Goal: Task Accomplishment & Management: Use online tool/utility

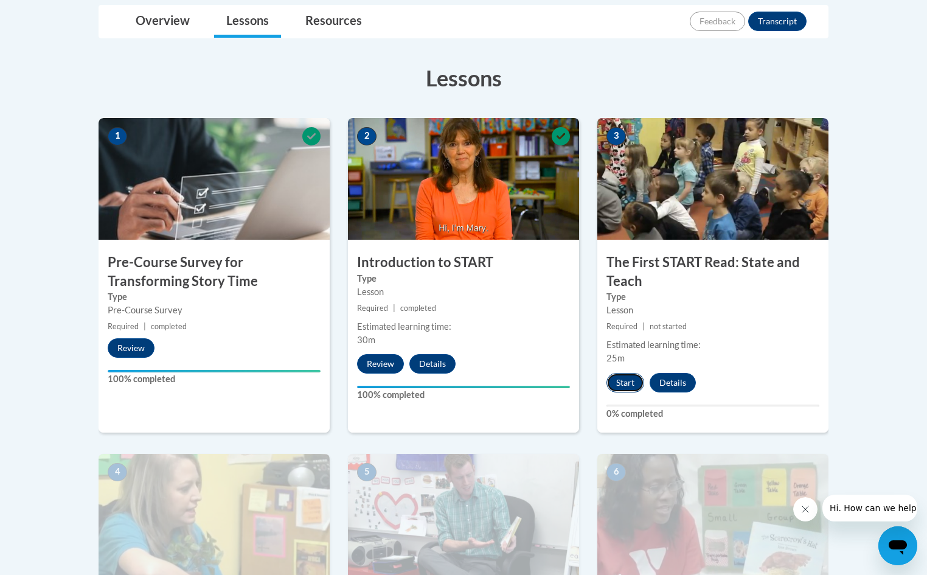
click at [621, 383] on button "Start" at bounding box center [626, 382] width 38 height 19
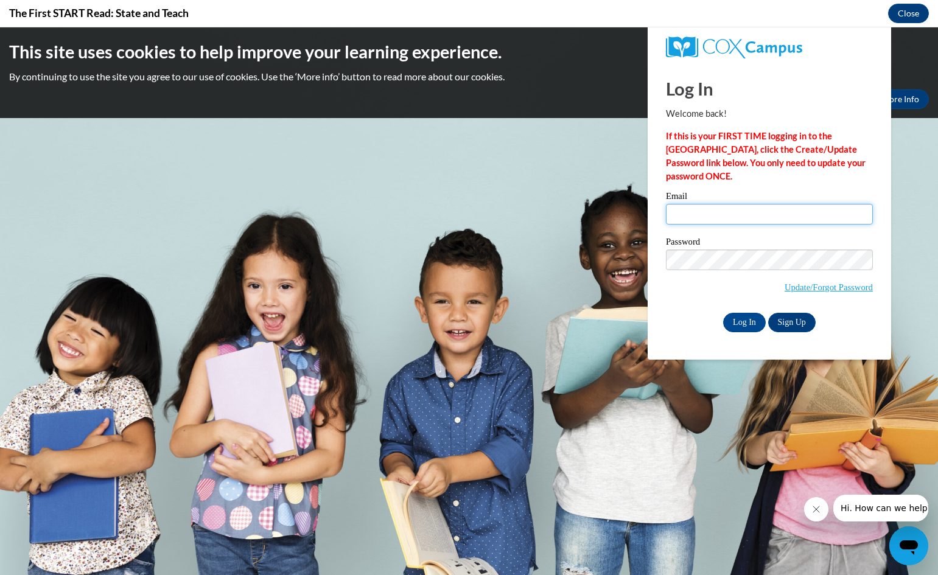
drag, startPoint x: 677, startPoint y: 209, endPoint x: 732, endPoint y: 223, distance: 56.5
click at [677, 209] on input "Email" at bounding box center [769, 214] width 207 height 21
type input "dianeroyer24@gmail.com"
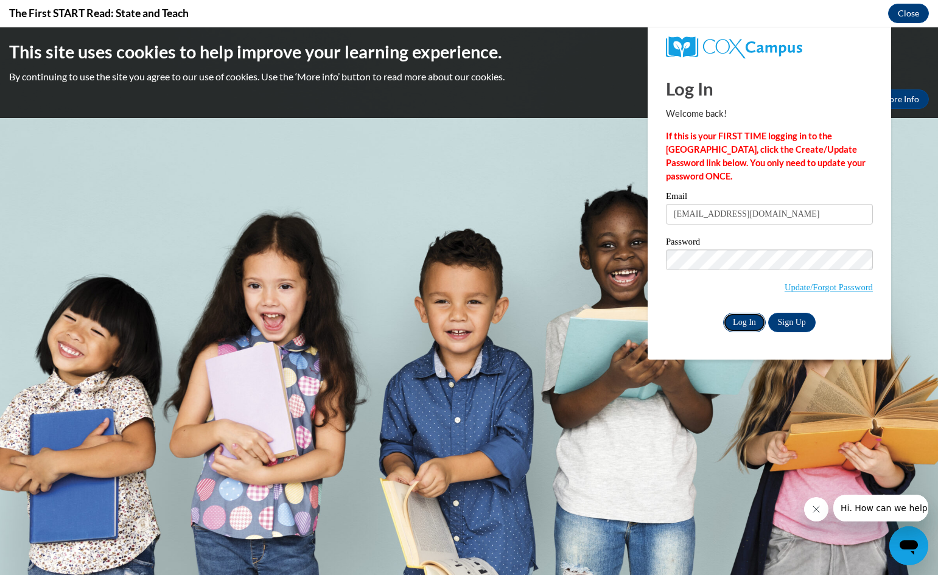
click at [741, 319] on input "Log In" at bounding box center [744, 322] width 43 height 19
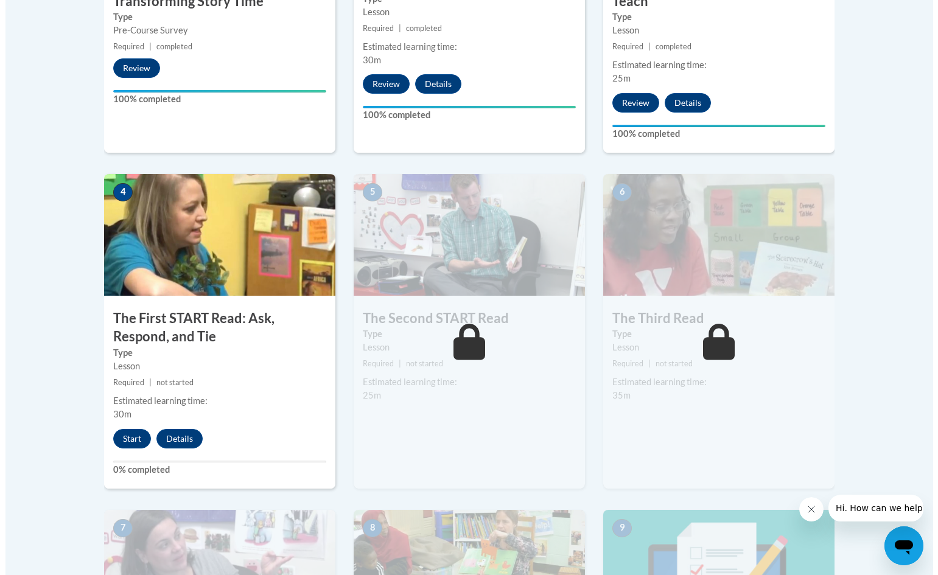
scroll to position [608, 0]
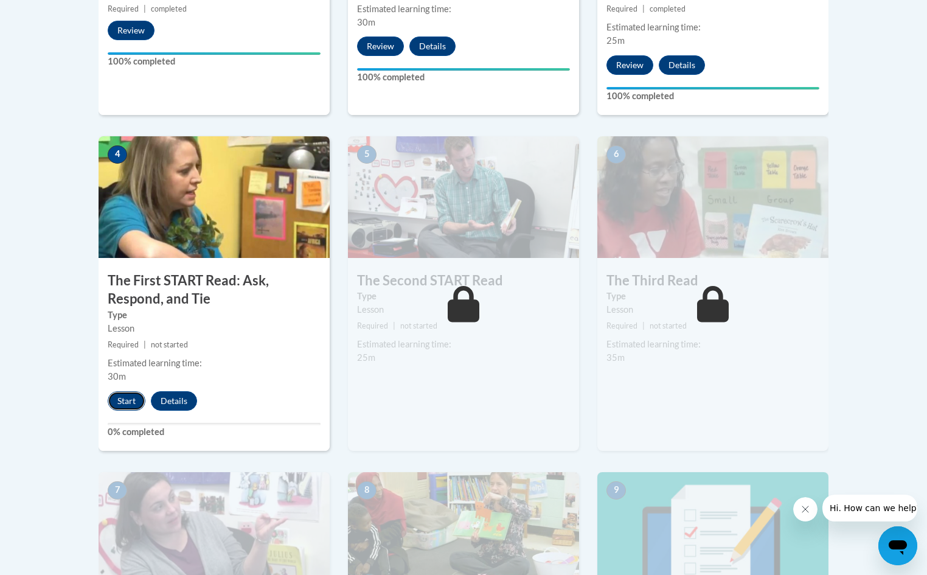
click at [127, 401] on button "Start" at bounding box center [127, 400] width 38 height 19
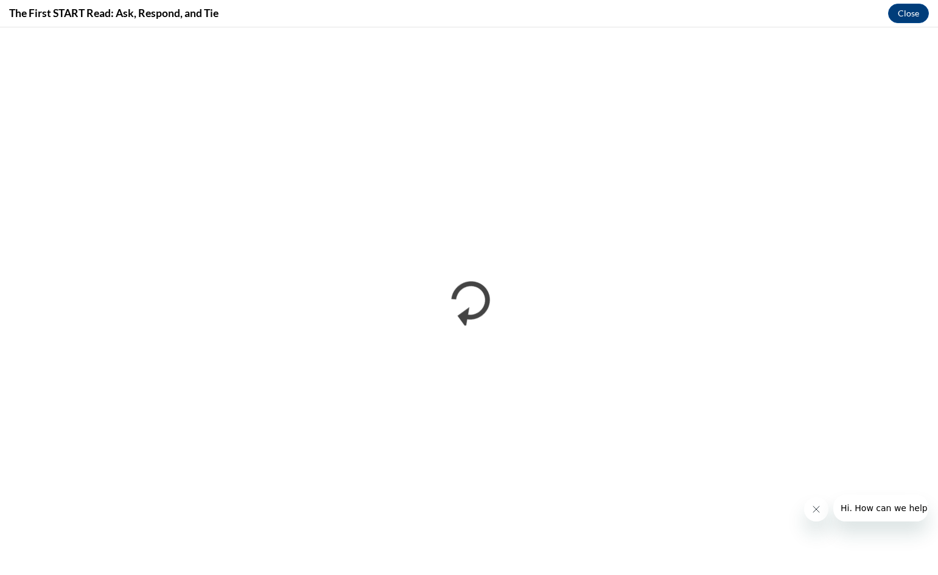
scroll to position [0, 0]
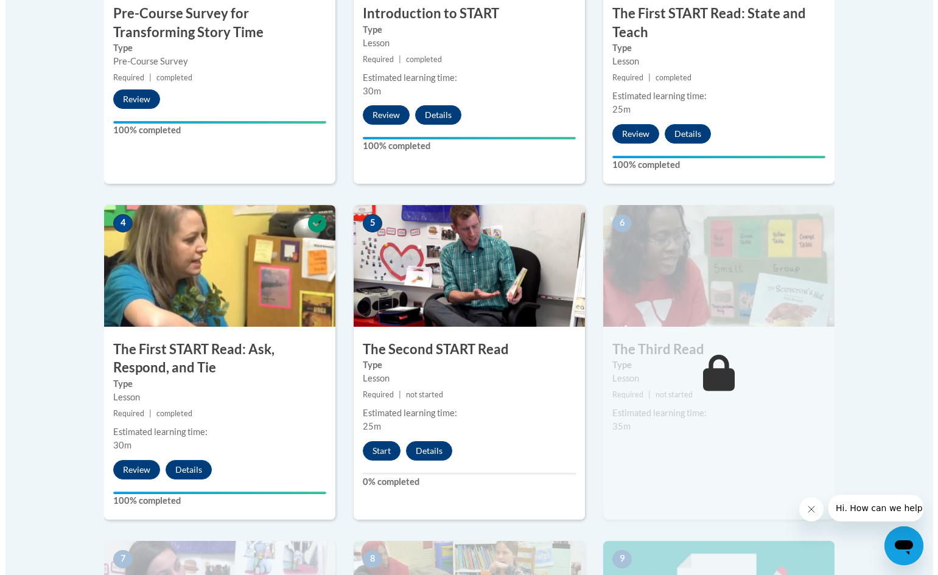
scroll to position [548, 0]
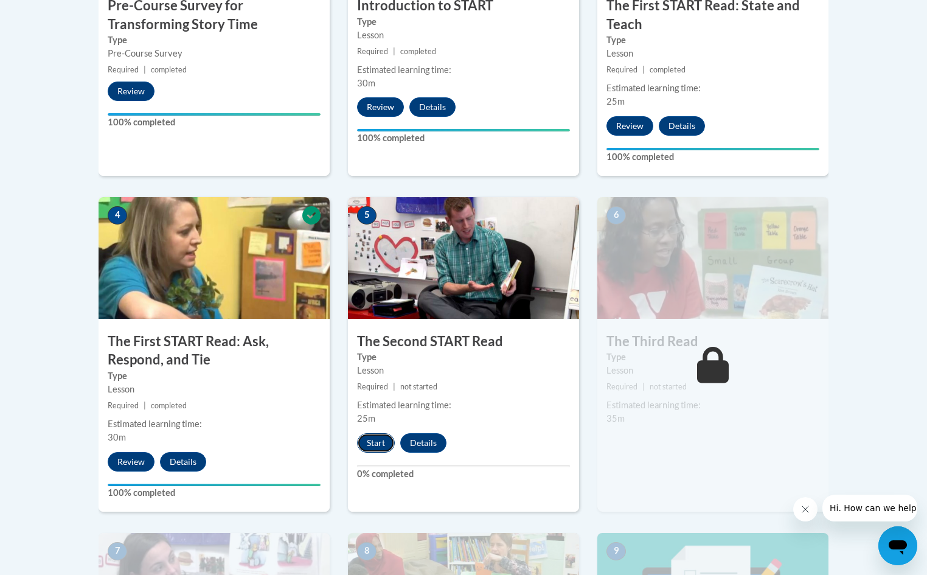
click at [377, 444] on button "Start" at bounding box center [376, 442] width 38 height 19
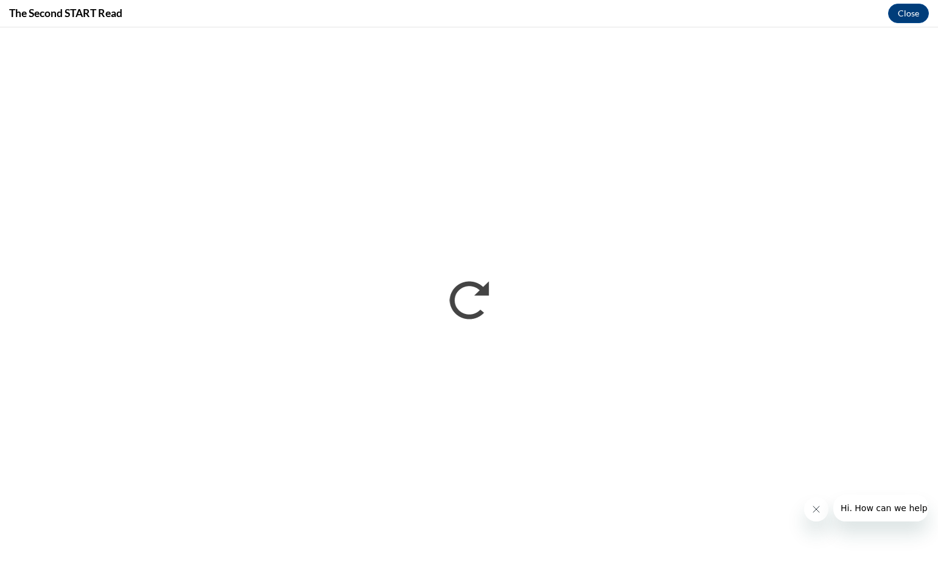
scroll to position [0, 0]
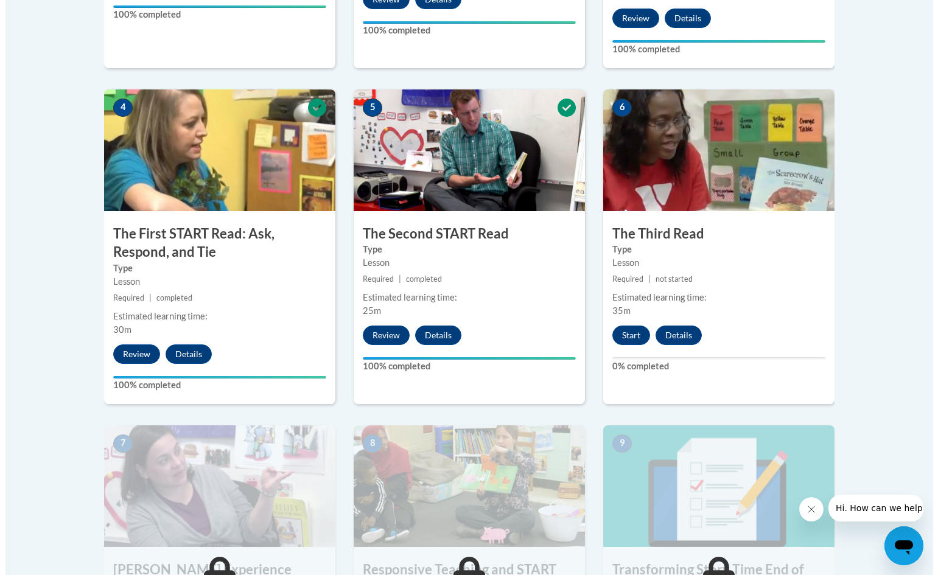
scroll to position [650, 0]
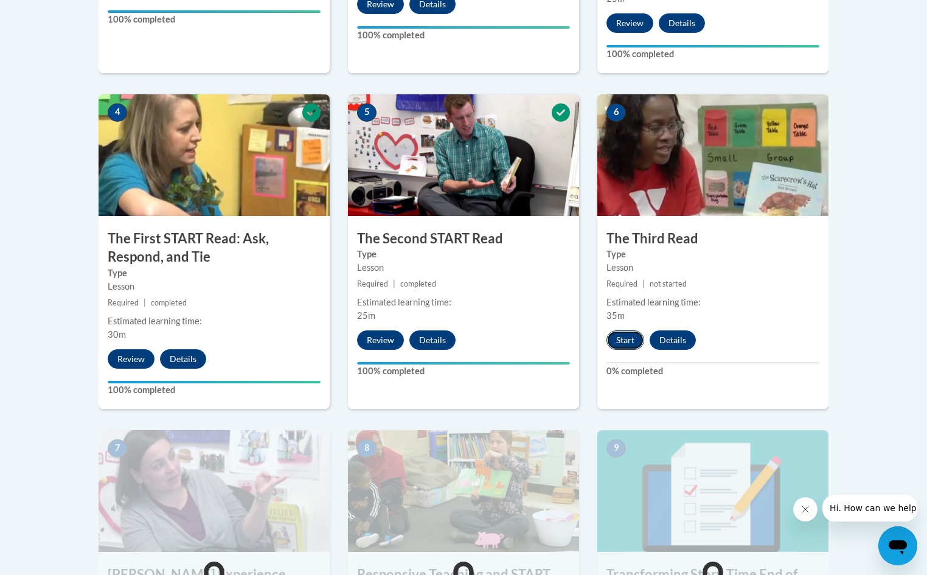
click at [628, 343] on button "Start" at bounding box center [626, 339] width 38 height 19
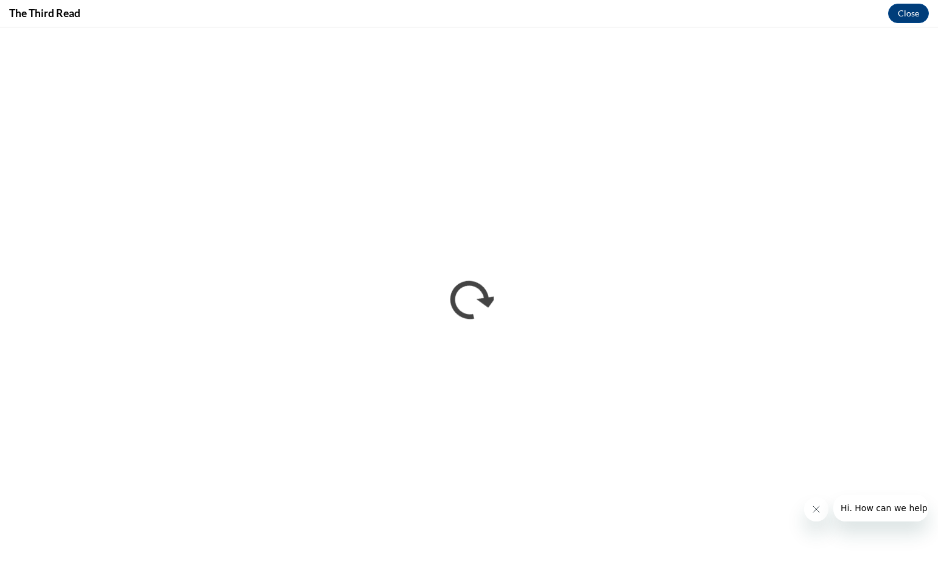
scroll to position [0, 0]
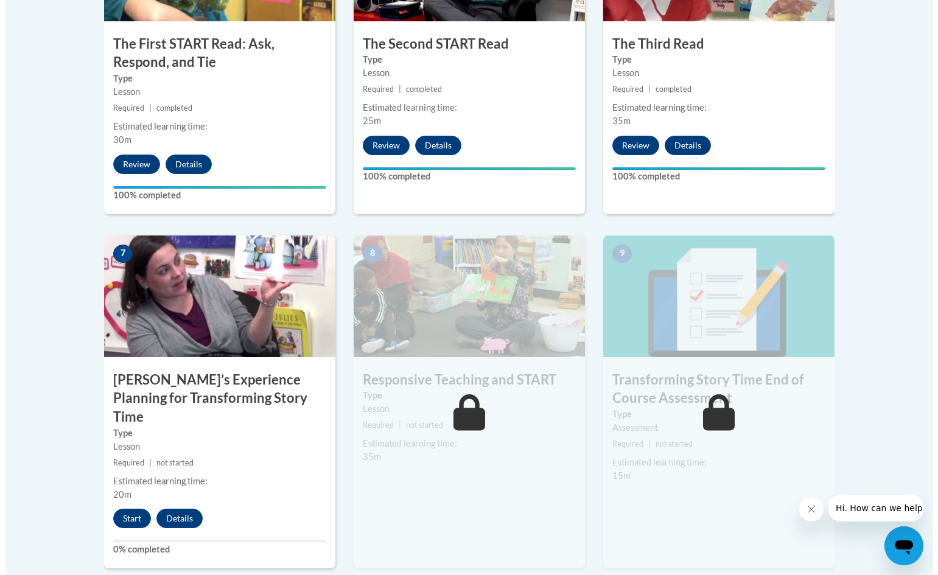
scroll to position [973, 0]
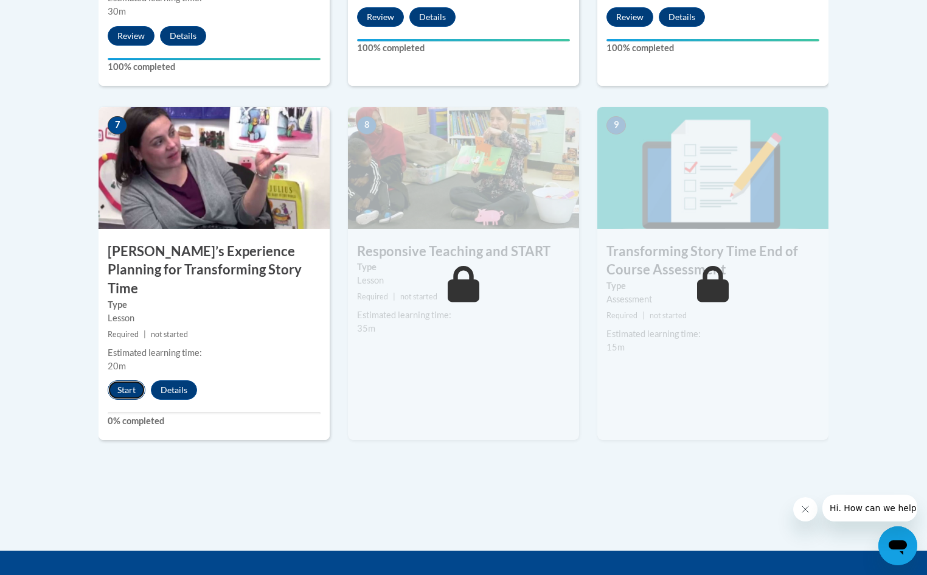
click at [126, 380] on button "Start" at bounding box center [127, 389] width 38 height 19
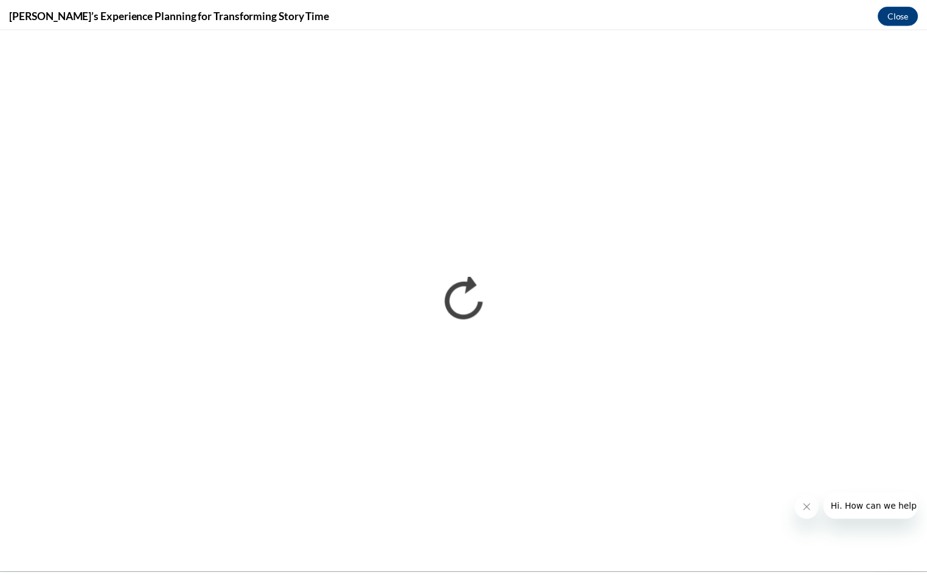
scroll to position [0, 0]
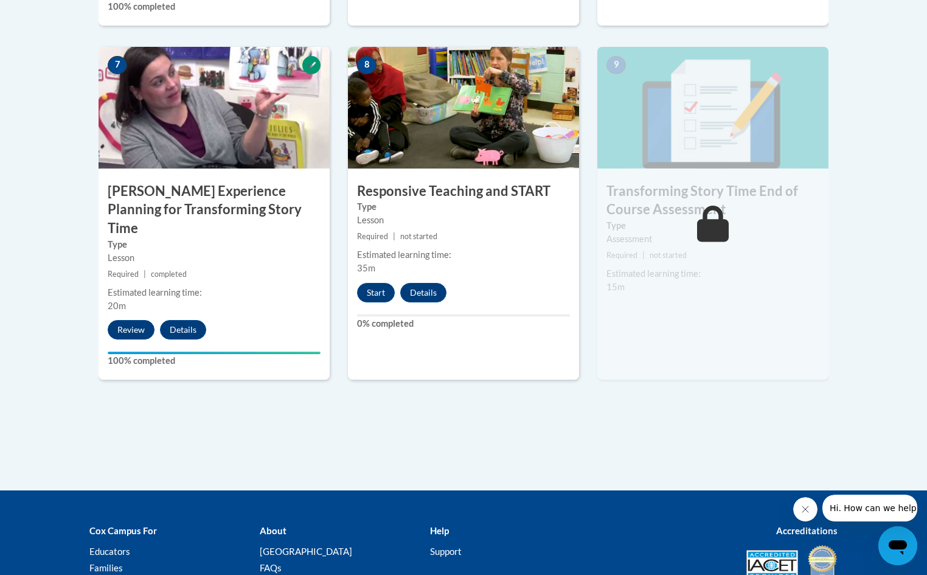
scroll to position [973, 0]
